Goal: Task Accomplishment & Management: Manage account settings

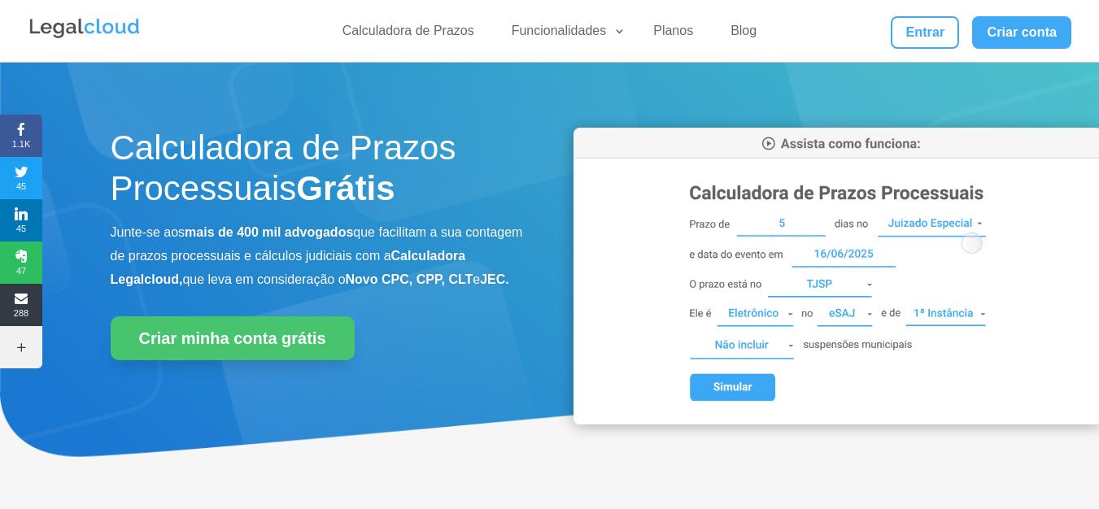
click at [801, 220] on img at bounding box center [838, 276] width 529 height 297
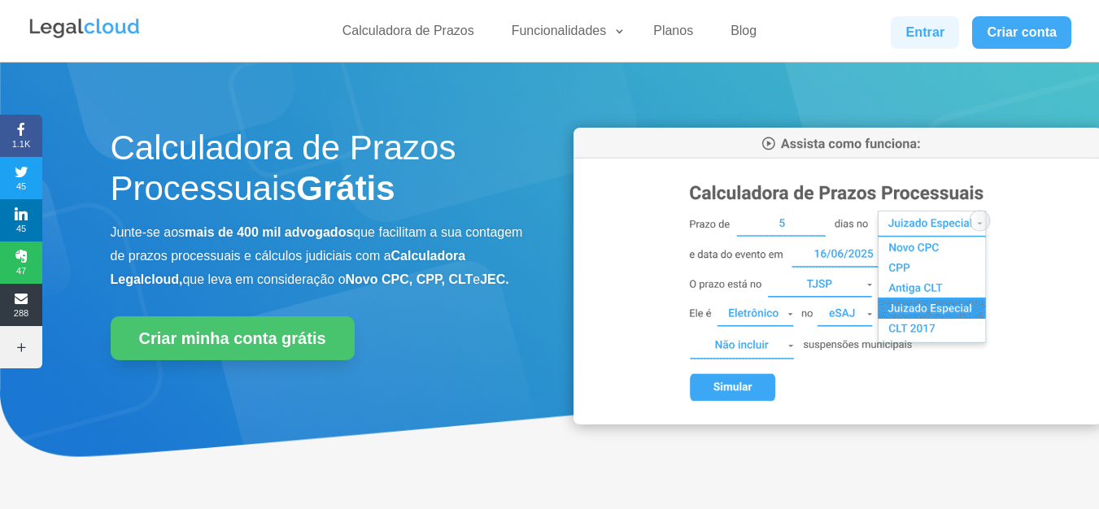
click at [908, 38] on link "Entrar" at bounding box center [925, 32] width 68 height 33
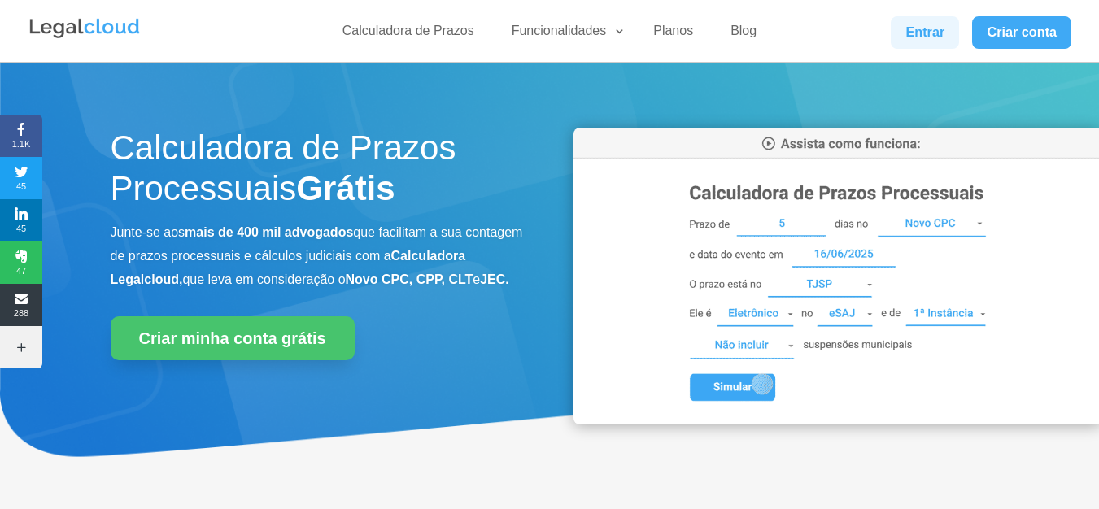
click at [933, 29] on link "Entrar" at bounding box center [925, 32] width 68 height 33
